Goal: Information Seeking & Learning: Learn about a topic

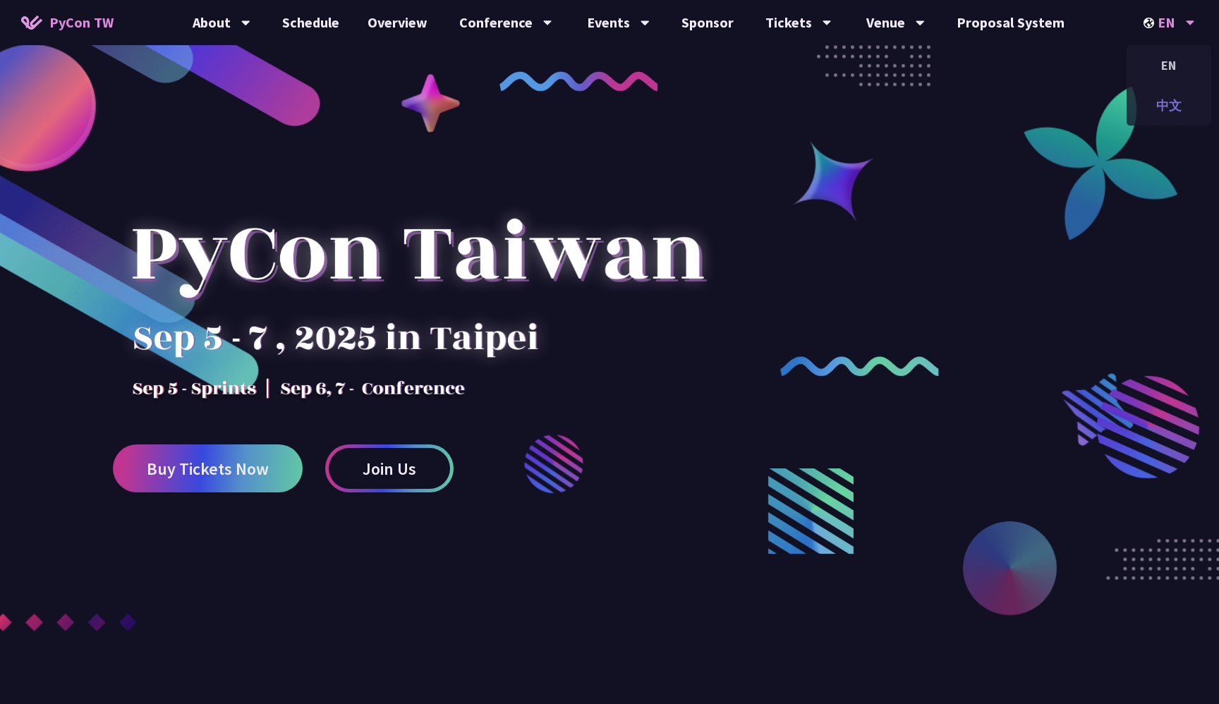
click at [1155, 118] on div "中文" at bounding box center [1169, 105] width 85 height 33
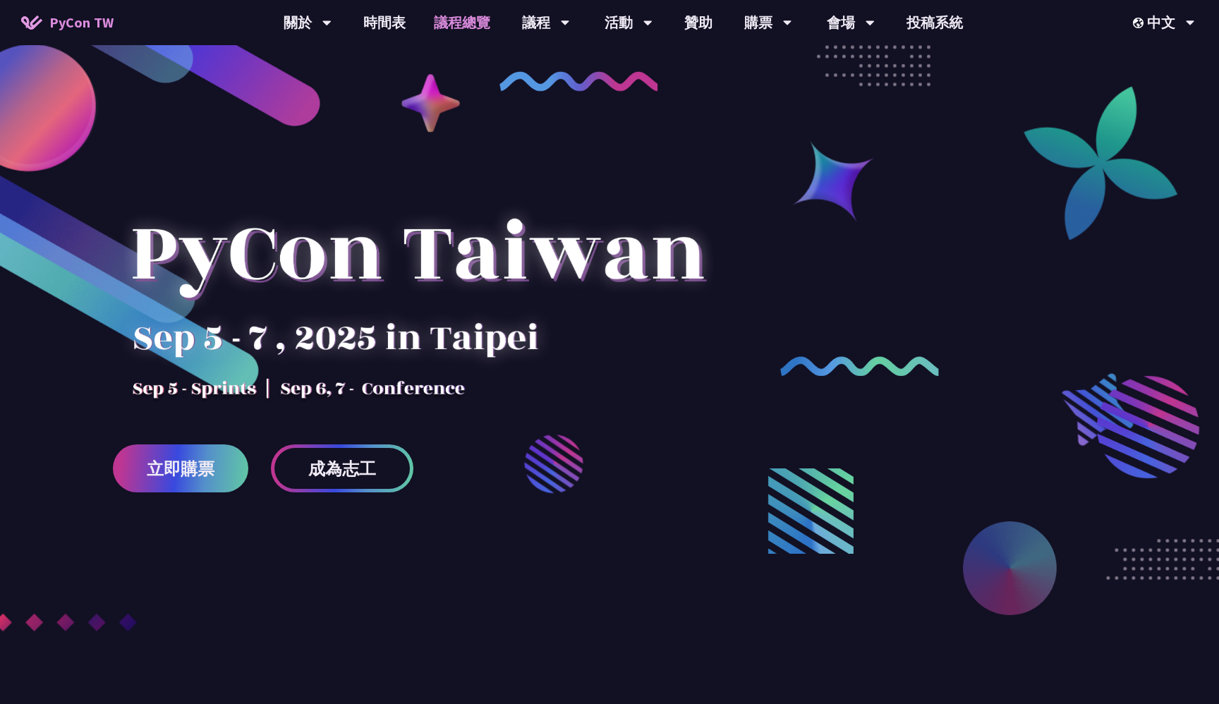
click at [469, 32] on link "議程總覽" at bounding box center [462, 22] width 85 height 45
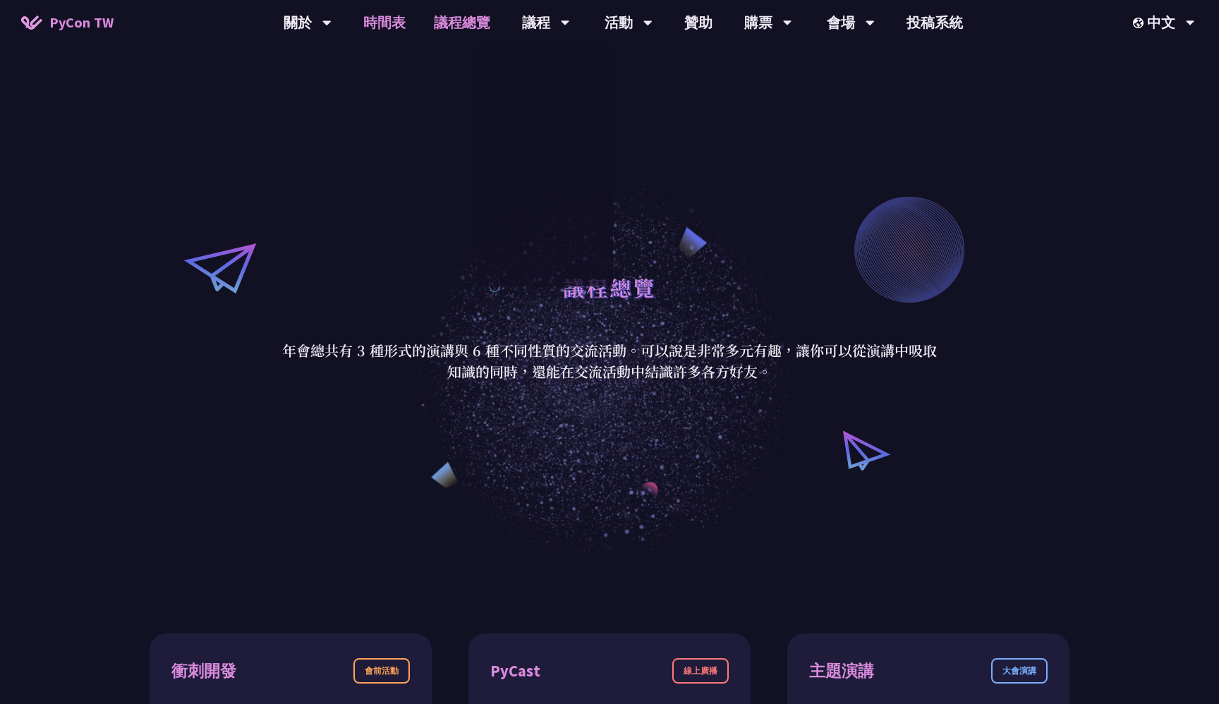
click at [394, 36] on link "時間表" at bounding box center [384, 22] width 71 height 45
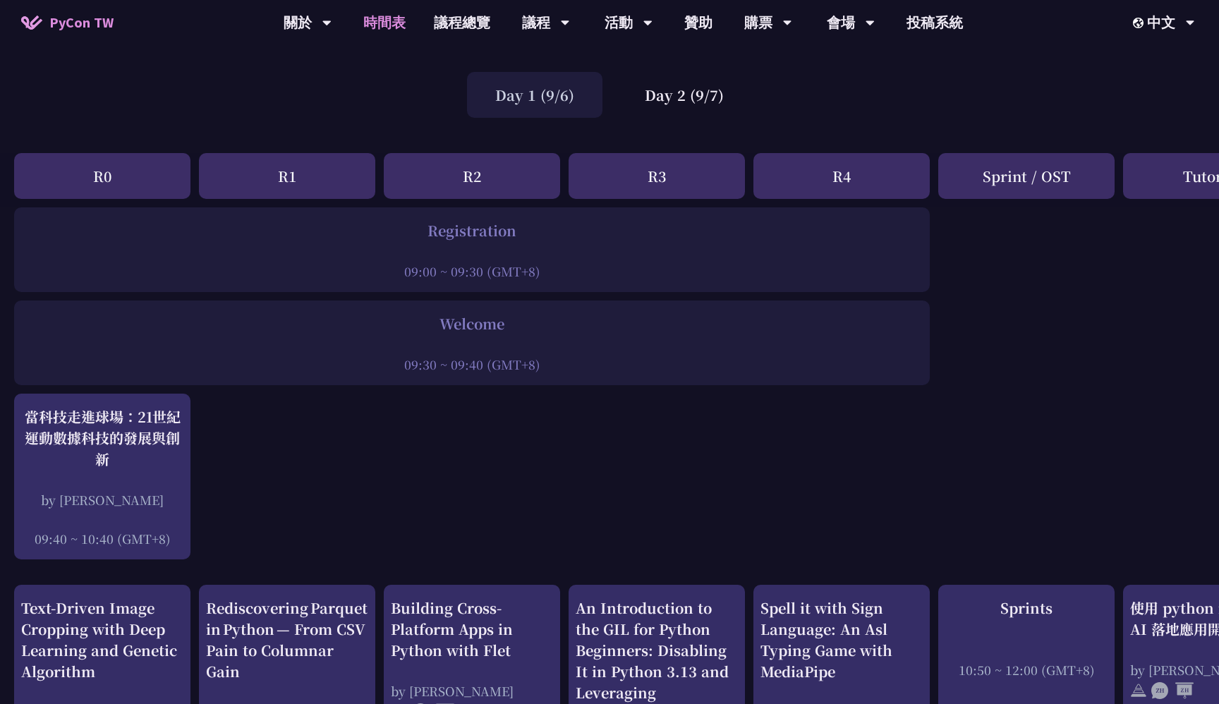
scroll to position [78, 0]
